Goal: Task Accomplishment & Management: Use online tool/utility

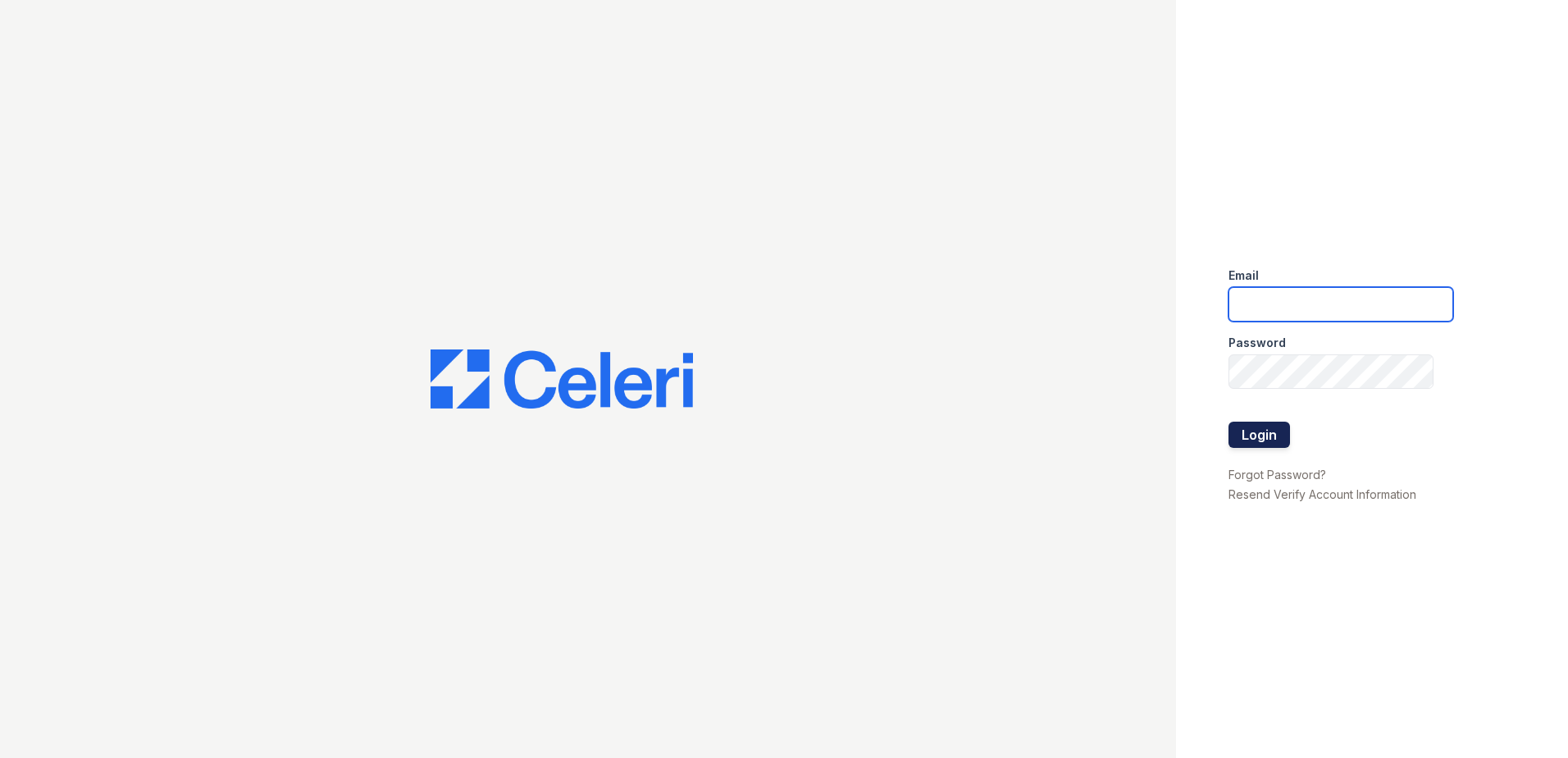
type input "renewwaltham@trinity-pm.com"
drag, startPoint x: 1251, startPoint y: 433, endPoint x: 1193, endPoint y: 412, distance: 61.7
click at [1251, 434] on button "Login" at bounding box center [1260, 435] width 62 height 27
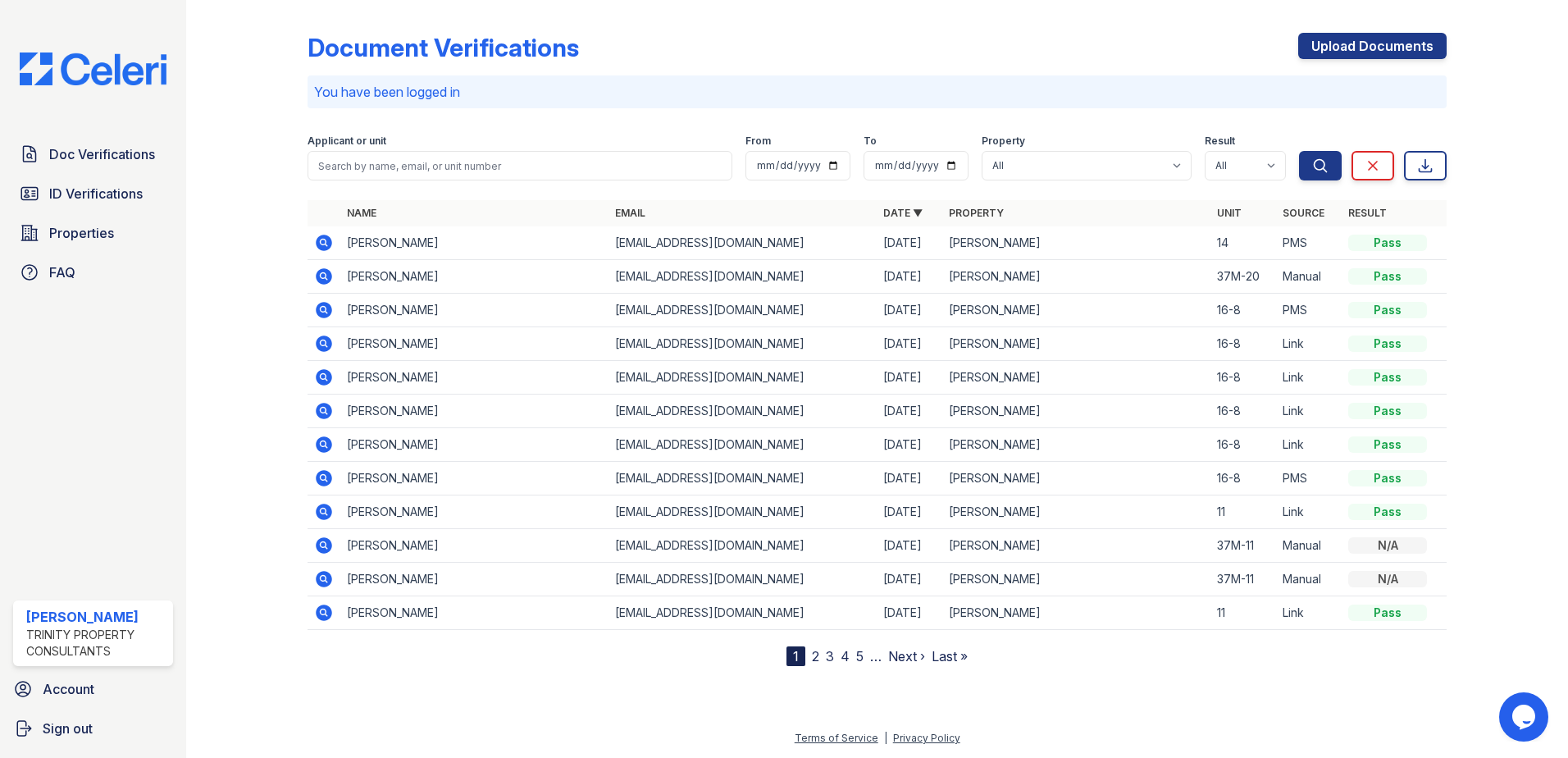
click at [328, 246] on icon at bounding box center [324, 243] width 17 height 17
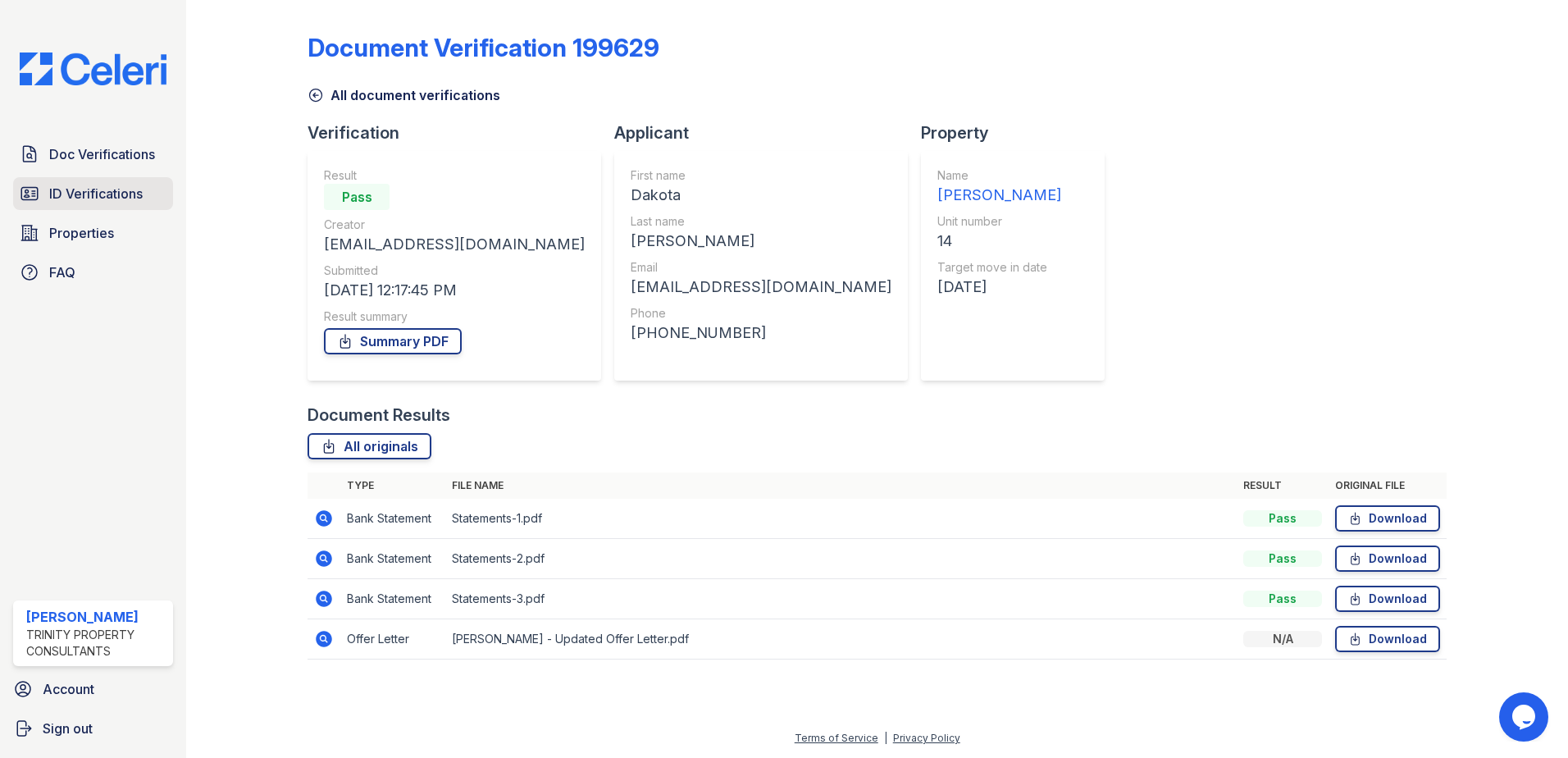
click at [106, 190] on span "ID Verifications" at bounding box center [96, 193] width 94 height 19
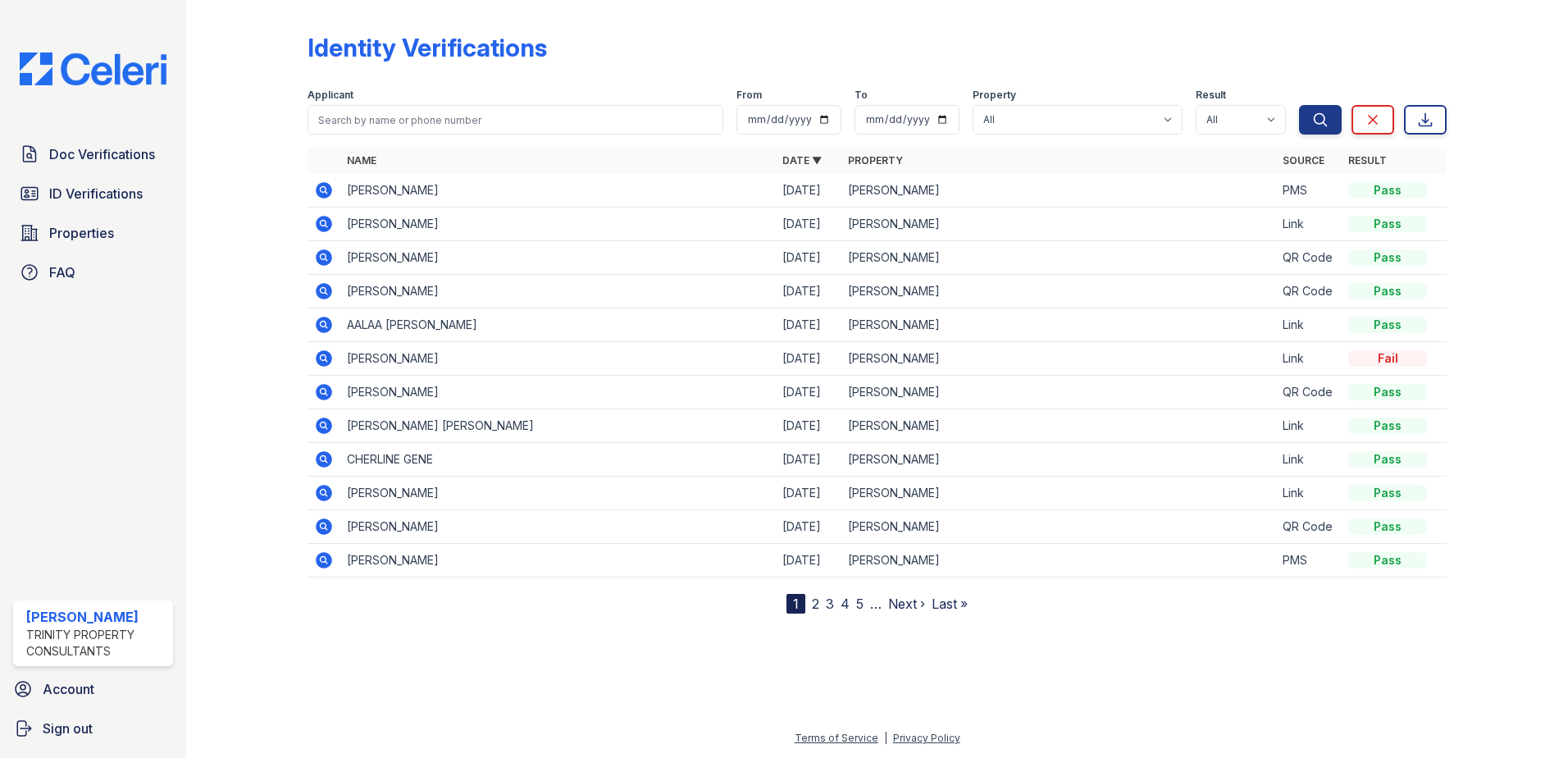
click at [318, 189] on icon at bounding box center [324, 190] width 17 height 17
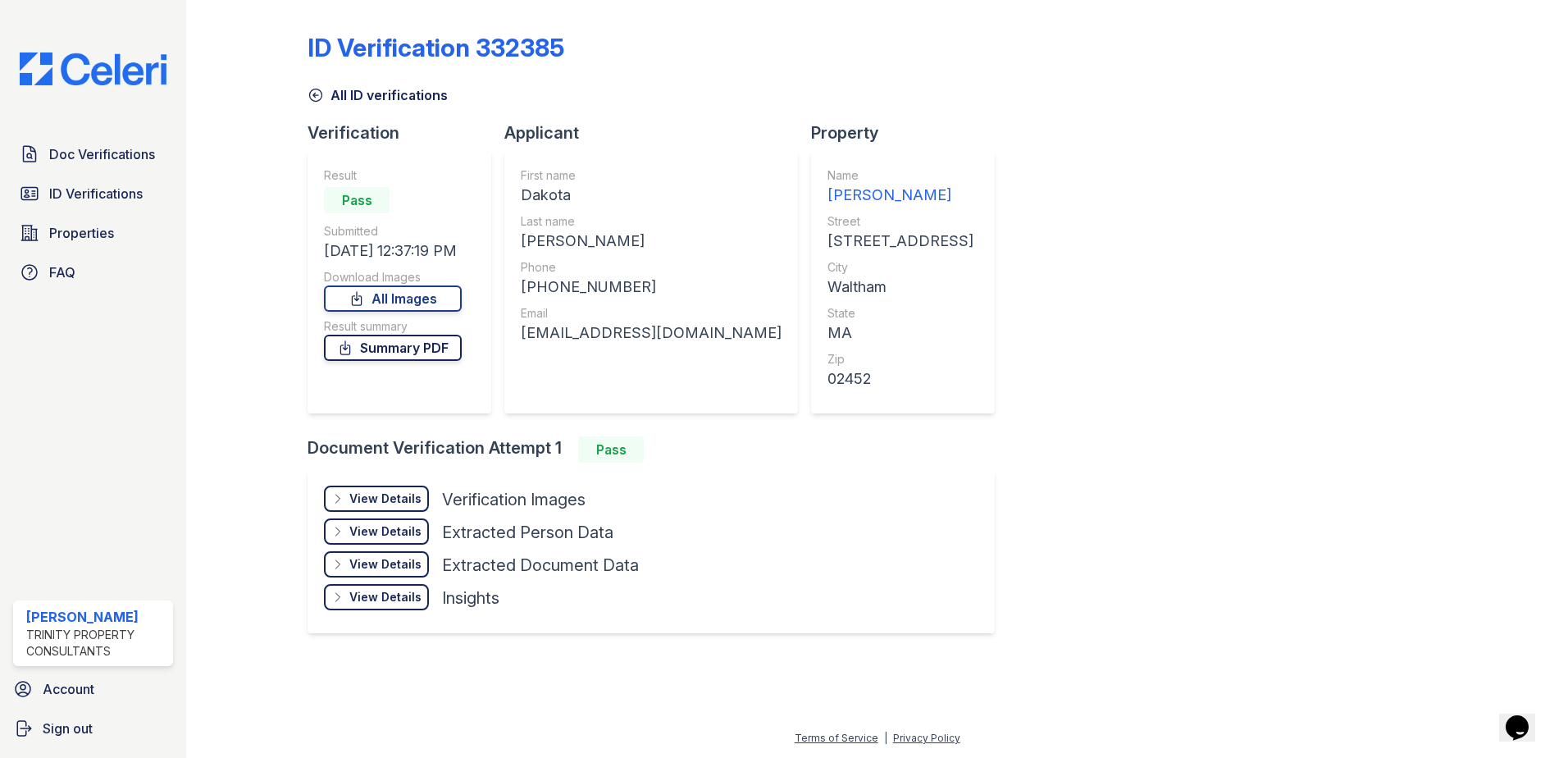
click at [400, 347] on link "Summary PDF" at bounding box center [393, 348] width 138 height 27
click at [392, 489] on div "View Details Details" at bounding box center [376, 499] width 105 height 27
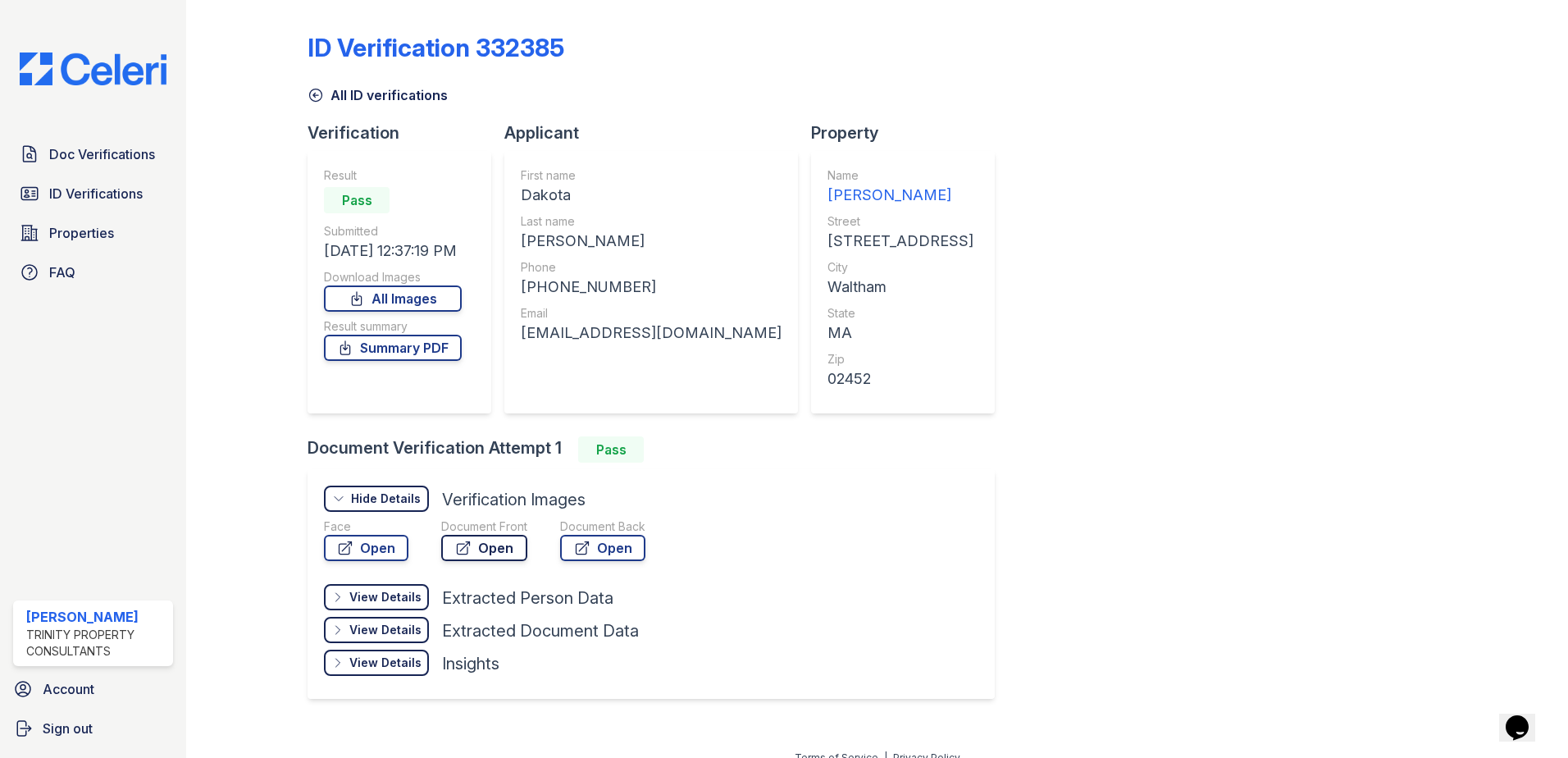
click at [474, 551] on link "Open" at bounding box center [485, 548] width 87 height 27
